Goal: Task Accomplishment & Management: Use online tool/utility

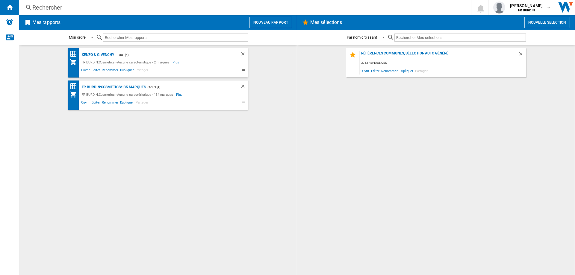
click at [275, 25] on button "Nouveau rapport" at bounding box center [271, 22] width 43 height 11
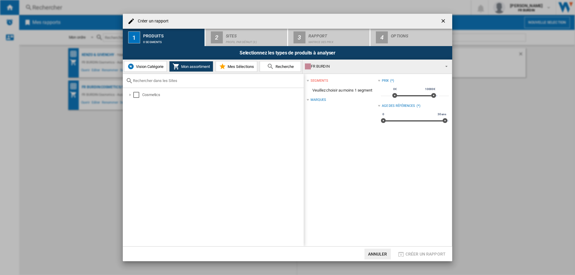
click at [136, 89] on div "Cosmetics" at bounding box center [213, 167] width 181 height 159
click at [136, 95] on div "Select" at bounding box center [136, 95] width 6 height 6
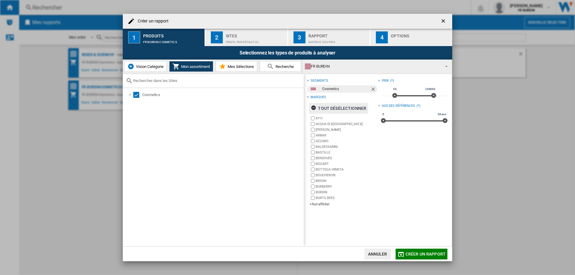
click at [330, 107] on div "tout désélectionner" at bounding box center [338, 108] width 55 height 11
click at [326, 204] on div "+Tout afficher" at bounding box center [344, 204] width 68 height 4
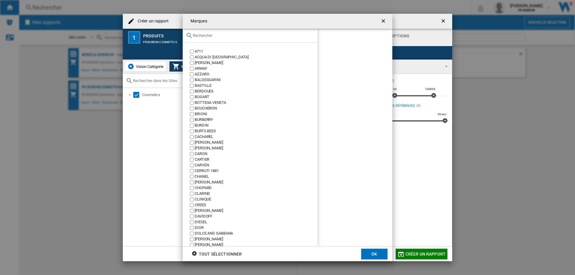
scroll to position [120, 0]
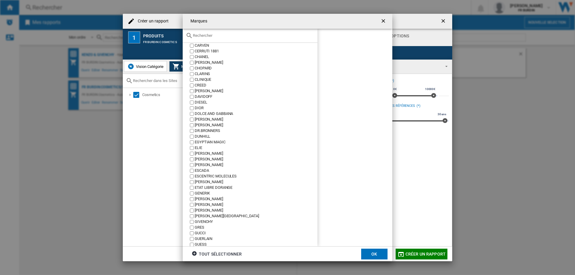
click at [205, 241] on div "GUERLAIN" at bounding box center [256, 239] width 123 height 6
click at [375, 253] on button "OK" at bounding box center [374, 254] width 26 height 11
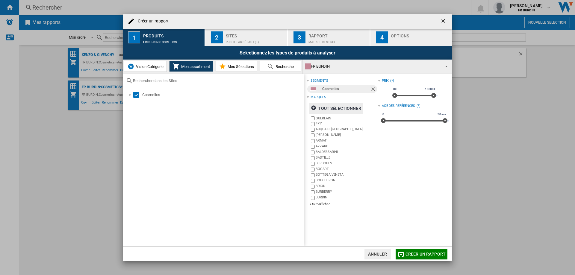
click at [255, 38] on div "Profil par défaut (3)" at bounding box center [255, 40] width 59 height 6
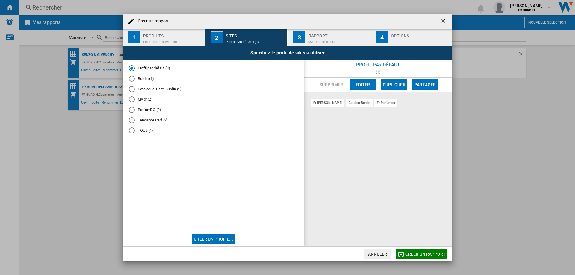
click at [144, 130] on md-radio-button "TOUS (4)" at bounding box center [213, 131] width 169 height 6
click at [420, 252] on span "Créer un rapport" at bounding box center [426, 254] width 40 height 5
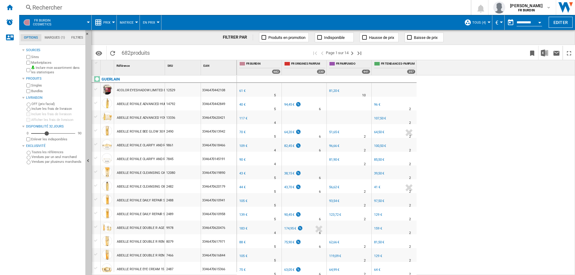
click at [488, 145] on div "FR BURDIN 0.0 % 61 € % N/A 5 FR [GEOGRAPHIC_DATA] FR PARFUMDO +33.1 % 81,20 €" at bounding box center [406, 176] width 339 height 200
click at [41, 6] on div "Rechercher" at bounding box center [243, 7] width 423 height 8
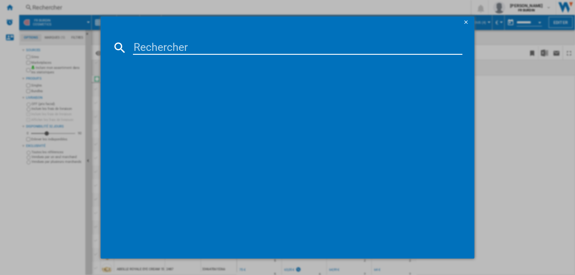
click at [207, 53] on input at bounding box center [298, 47] width 330 height 14
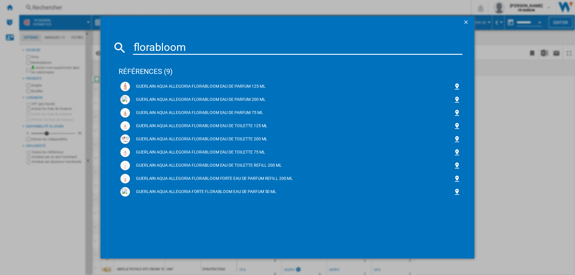
click at [132, 46] on div "florabloom" at bounding box center [288, 47] width 350 height 14
click at [135, 48] on input "florabloom" at bounding box center [298, 47] width 330 height 14
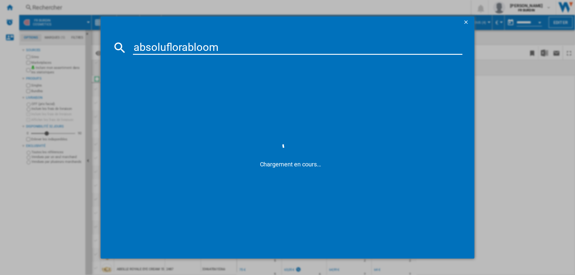
type input "absolu florabloom"
